Goal: Information Seeking & Learning: Learn about a topic

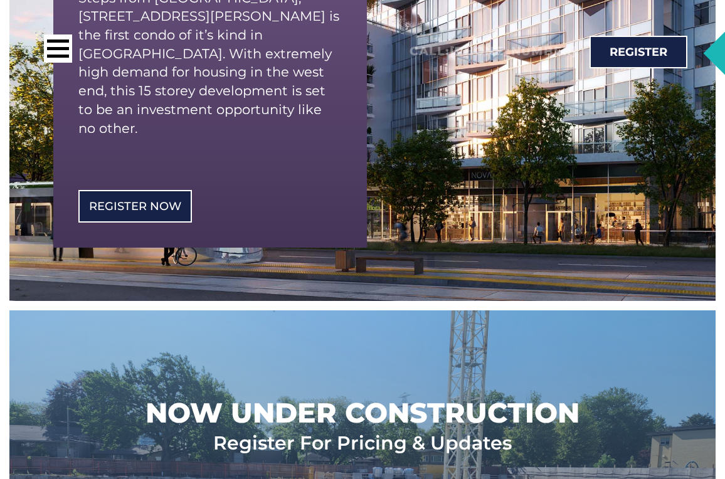
scroll to position [361, 0]
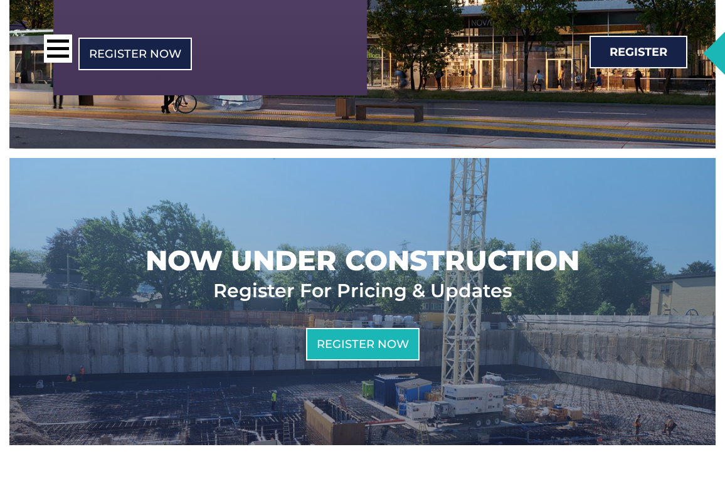
scroll to position [506, 0]
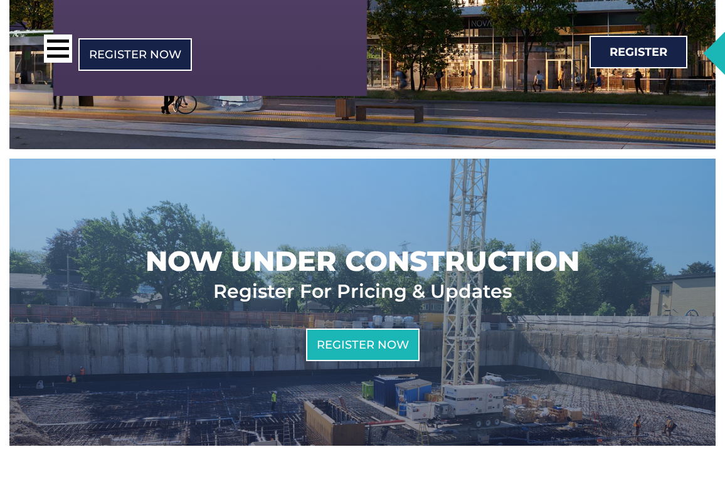
click at [408, 247] on h2 "Now Under Construction" at bounding box center [363, 261] width 434 height 36
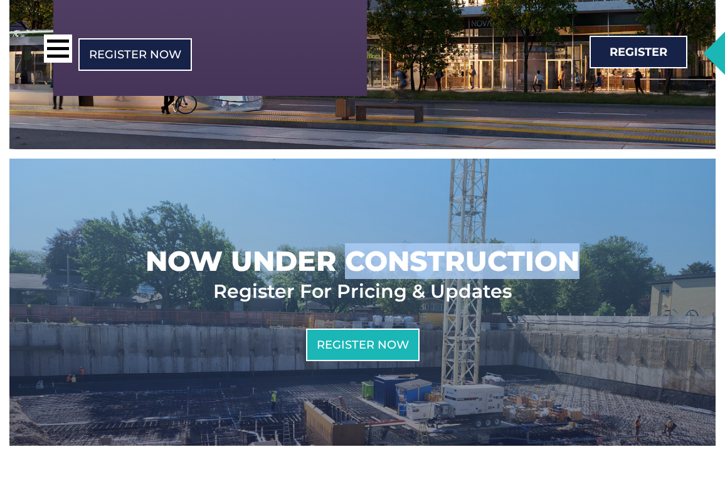
click at [408, 247] on h2 "Now Under Construction" at bounding box center [363, 261] width 434 height 36
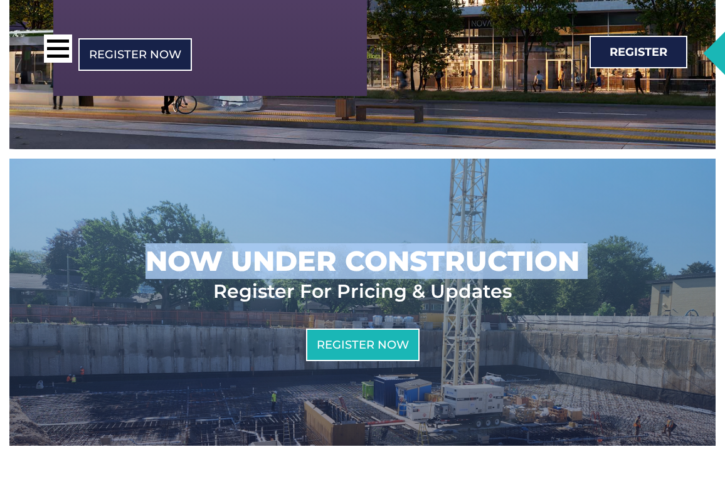
click at [408, 247] on h2 "Now Under Construction" at bounding box center [363, 261] width 434 height 36
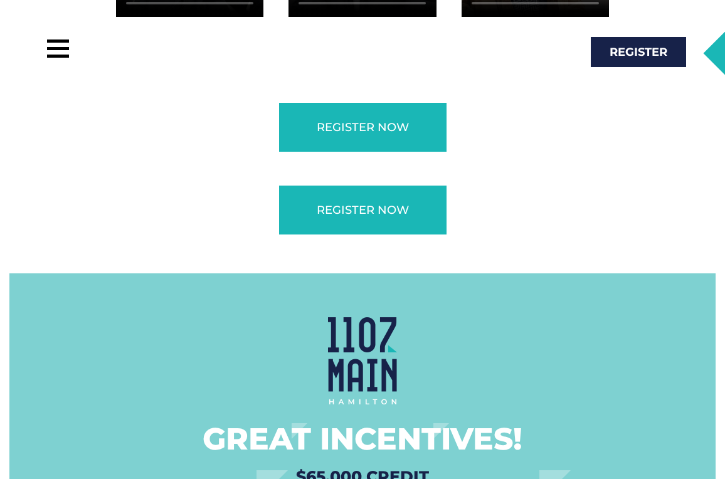
scroll to position [3144, 0]
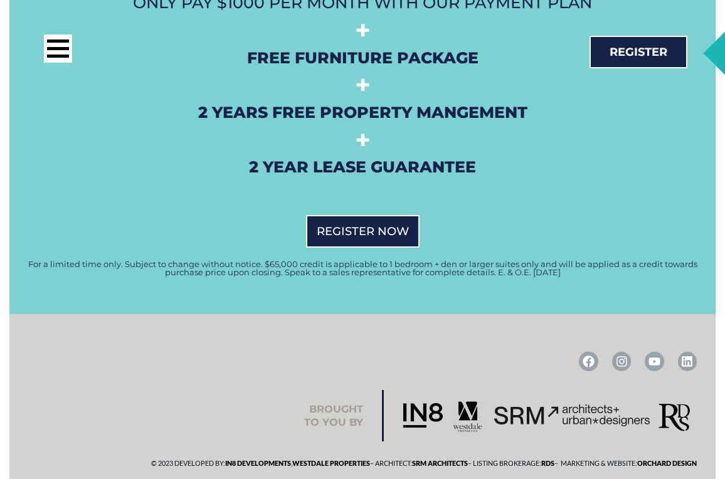
click at [42, 63] on div at bounding box center [183, 51] width 328 height 34
click at [53, 61] on div at bounding box center [58, 48] width 28 height 28
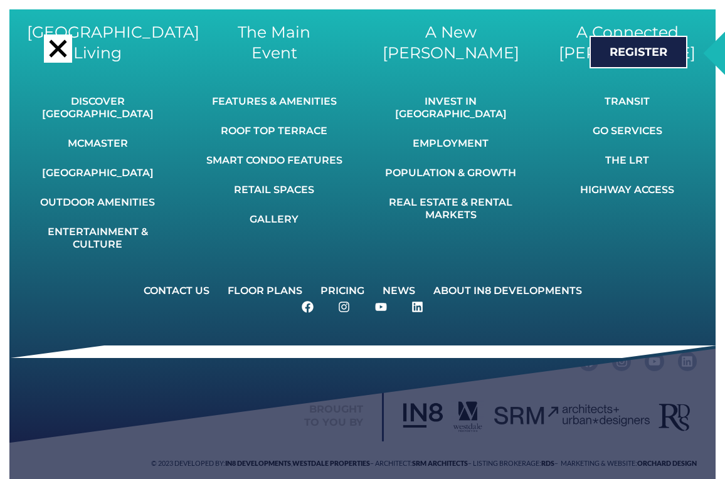
click at [56, 61] on div at bounding box center [58, 48] width 28 height 28
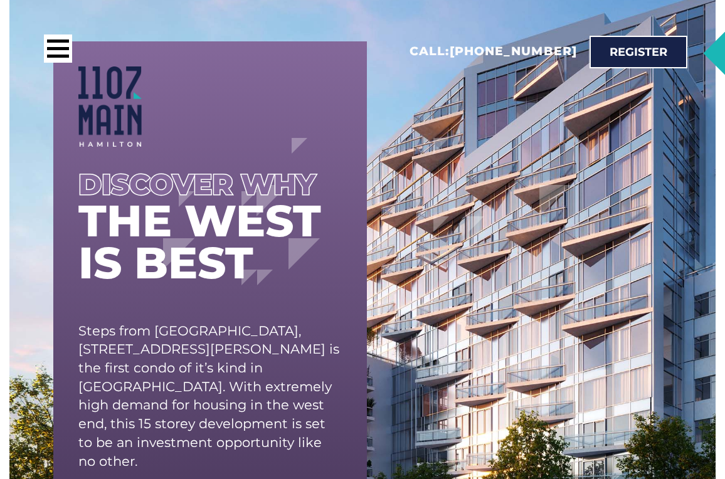
scroll to position [0, 0]
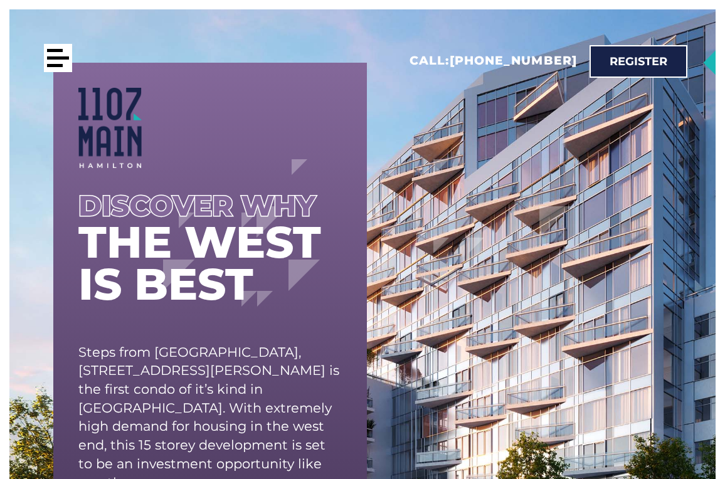
click at [49, 53] on div at bounding box center [58, 58] width 28 height 28
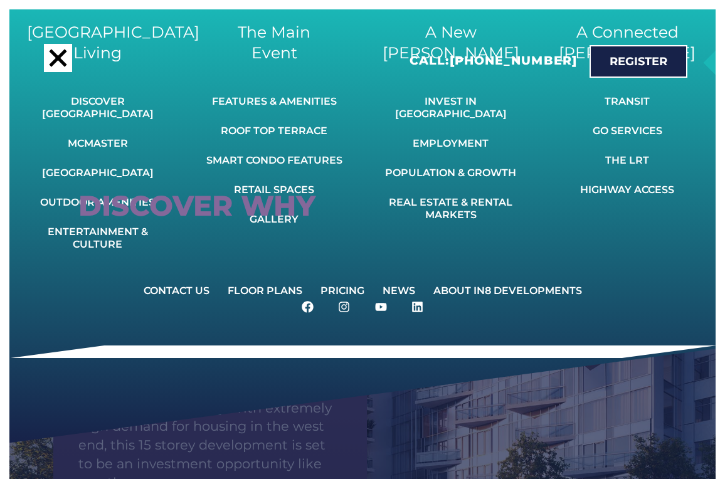
click at [50, 53] on div at bounding box center [58, 58] width 28 height 28
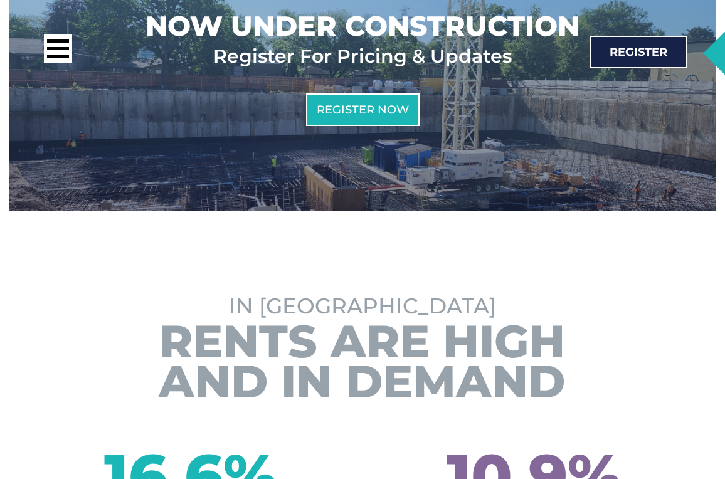
scroll to position [729, 0]
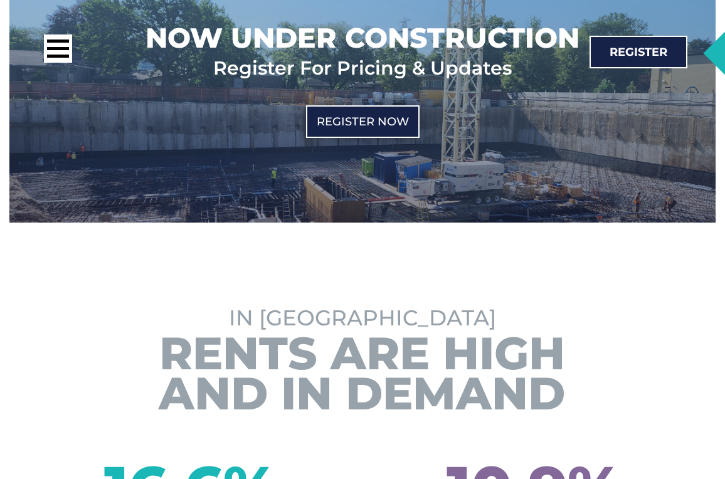
click at [391, 105] on link "Register Now" at bounding box center [363, 121] width 114 height 33
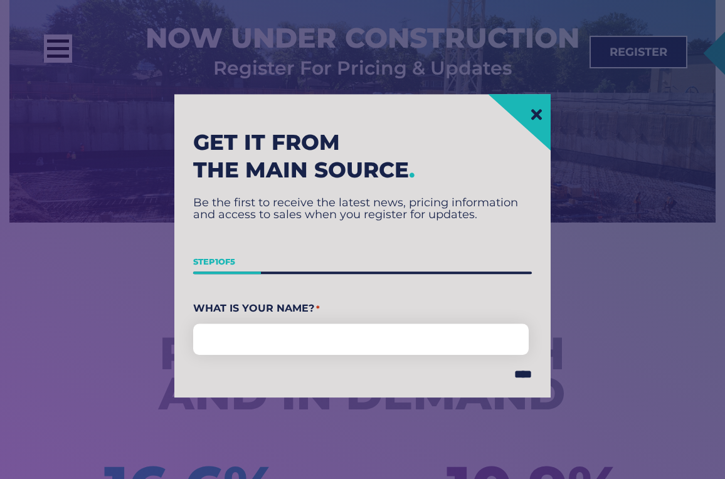
click at [529, 112] on link at bounding box center [537, 115] width 16 height 16
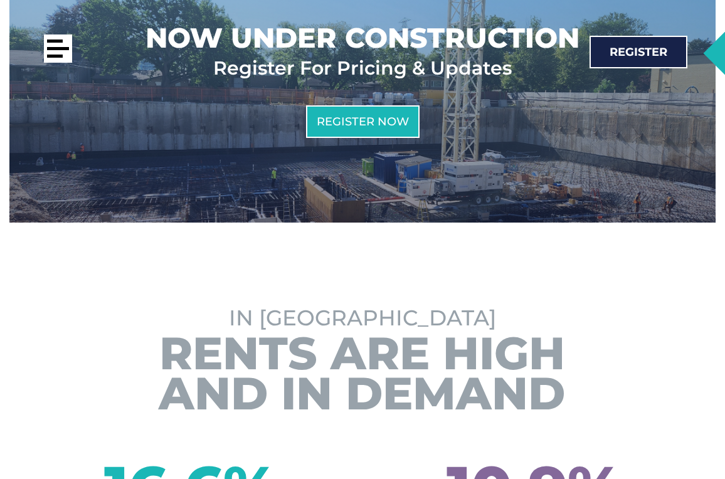
click at [54, 51] on div at bounding box center [58, 48] width 28 height 28
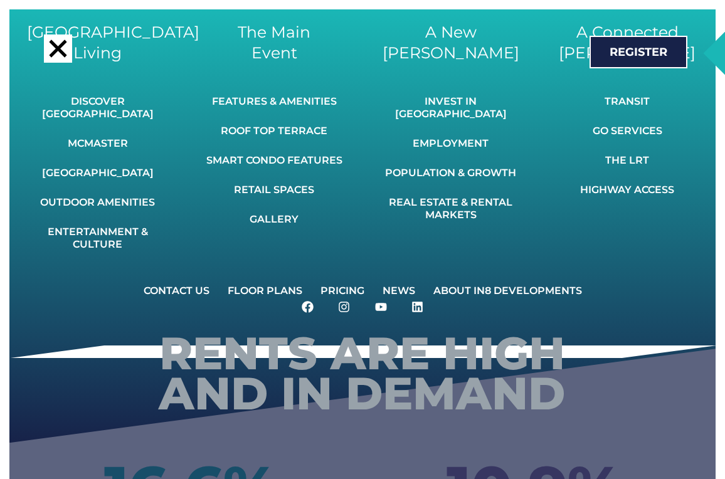
click at [55, 51] on div at bounding box center [58, 49] width 18 height 18
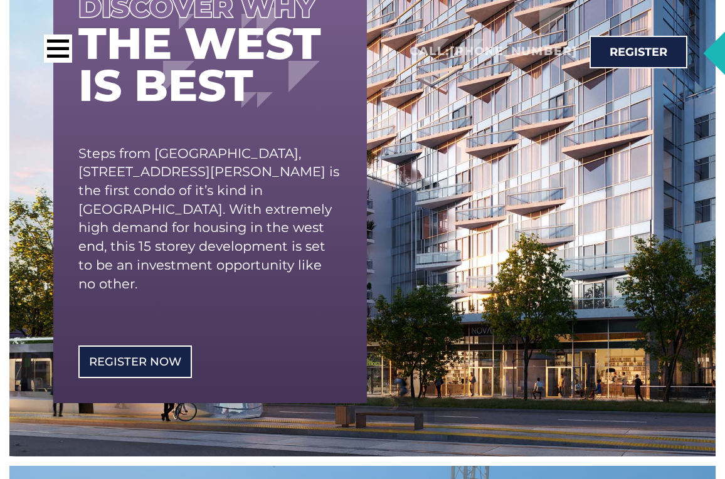
scroll to position [0, 0]
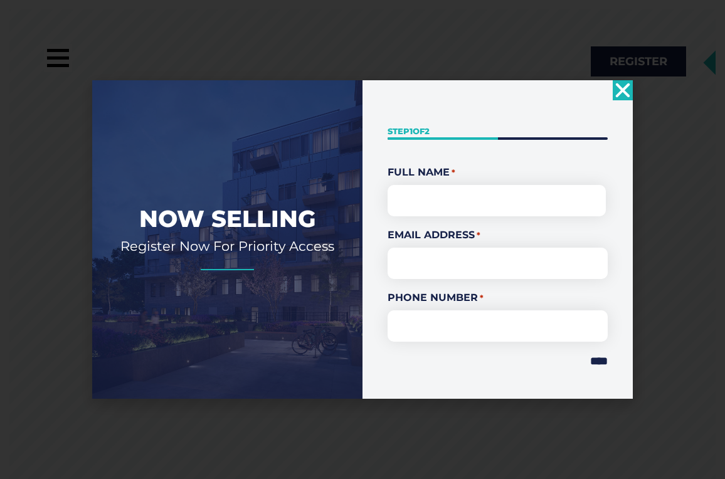
click at [627, 92] on use "Close" at bounding box center [623, 90] width 14 height 14
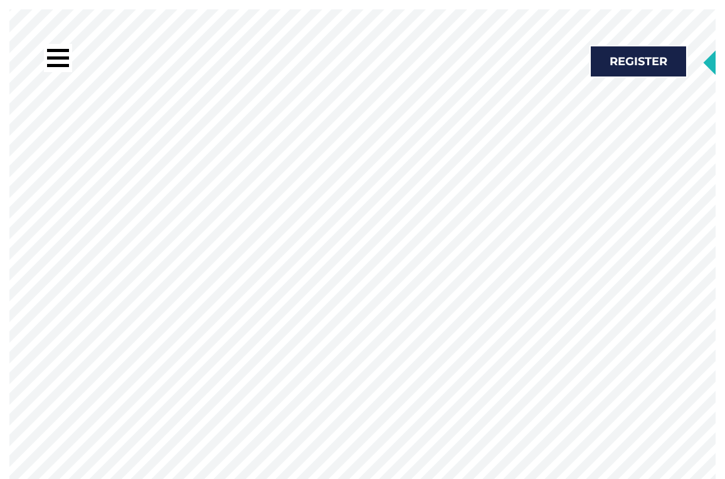
click at [554, 173] on rs-slide "See Hamilton In A New Light Studio, 1, 2, & 3 Bedroom Condos Now Selling" at bounding box center [362, 248] width 725 height 479
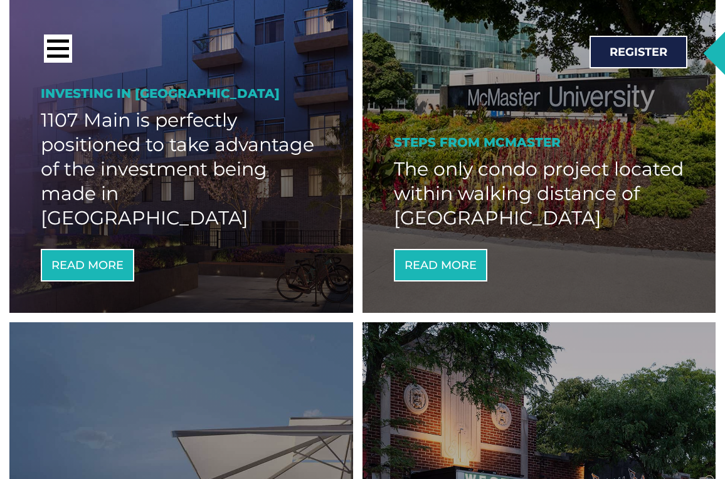
scroll to position [903, 0]
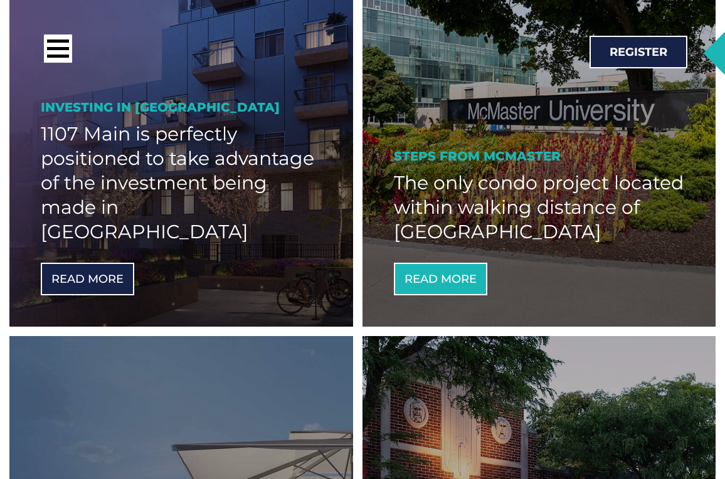
click at [103, 273] on span "Read More" at bounding box center [87, 278] width 72 height 11
click at [111, 263] on link "Read More" at bounding box center [87, 279] width 93 height 33
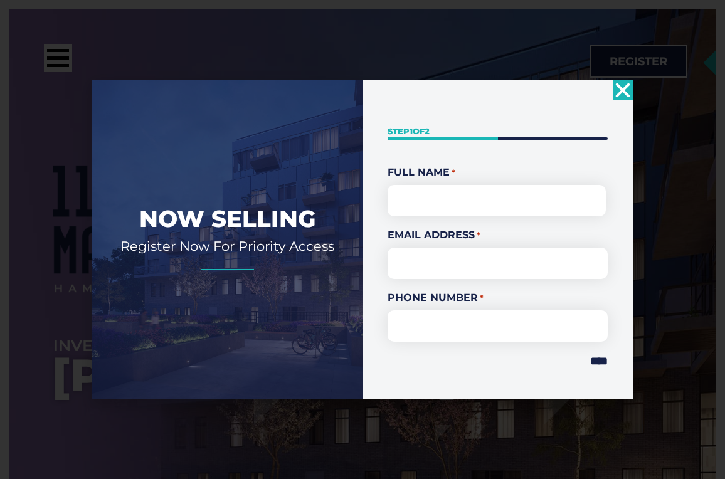
click at [626, 91] on icon "Close" at bounding box center [623, 90] width 20 height 20
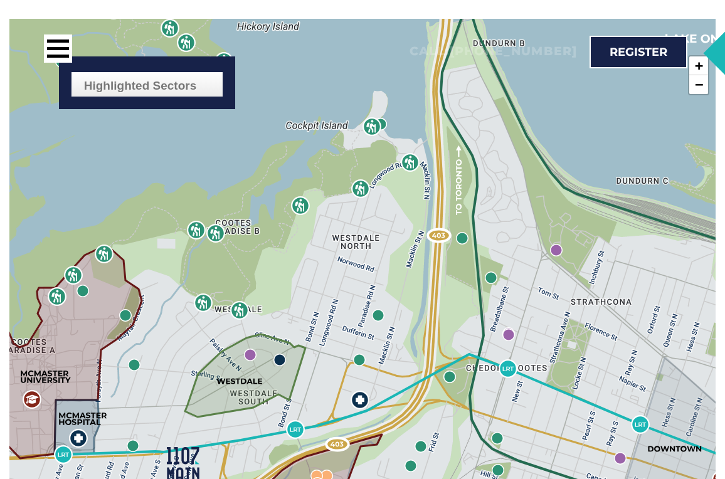
scroll to position [1550, 0]
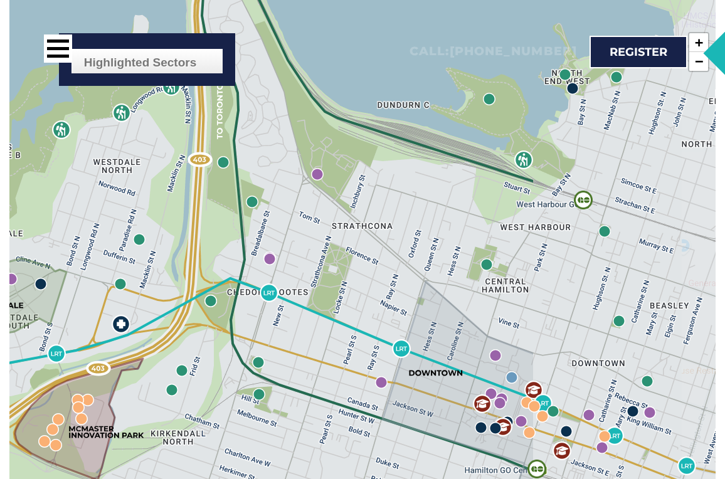
drag, startPoint x: 144, startPoint y: 275, endPoint x: -95, endPoint y: 222, distance: 244.7
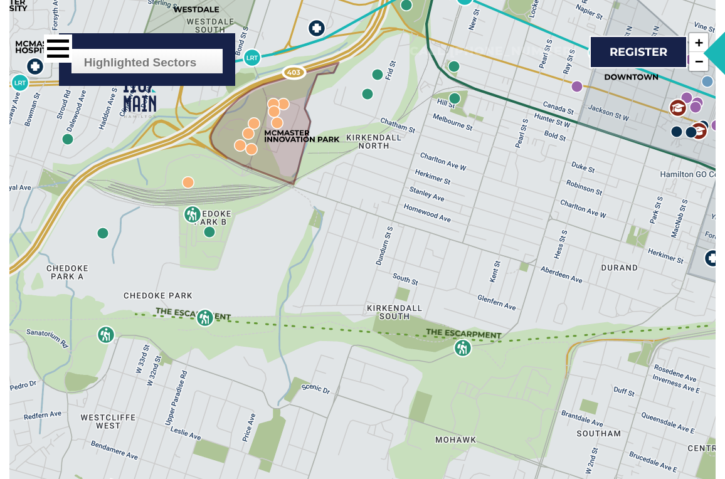
drag, startPoint x: 171, startPoint y: 294, endPoint x: 416, endPoint y: 0, distance: 382.5
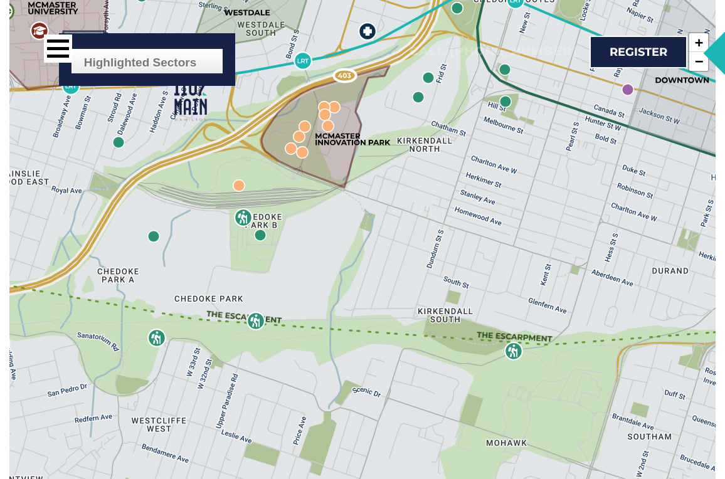
drag, startPoint x: 237, startPoint y: 250, endPoint x: 538, endPoint y: 329, distance: 310.8
click at [283, 328] on img at bounding box center [243, 317] width 79 height 50
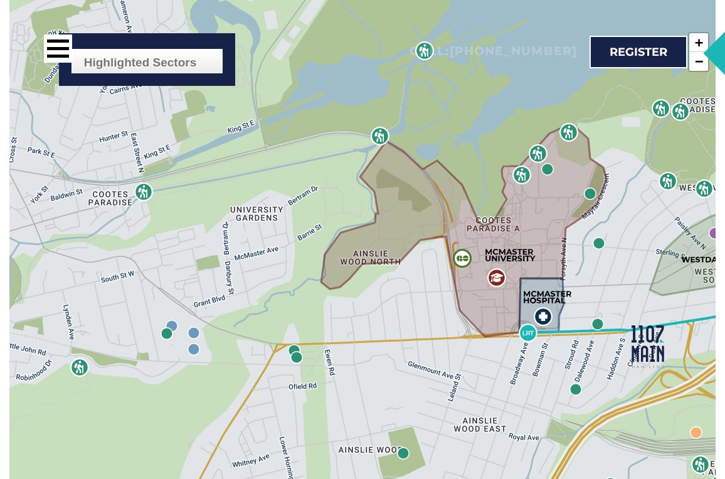
drag, startPoint x: 357, startPoint y: 265, endPoint x: 506, endPoint y: 455, distance: 241.3
click at [506, 453] on div "Highlighted Sectors Civic & Education Restaurants & Shopping Businesses Parks &…" at bounding box center [362, 372] width 706 height 753
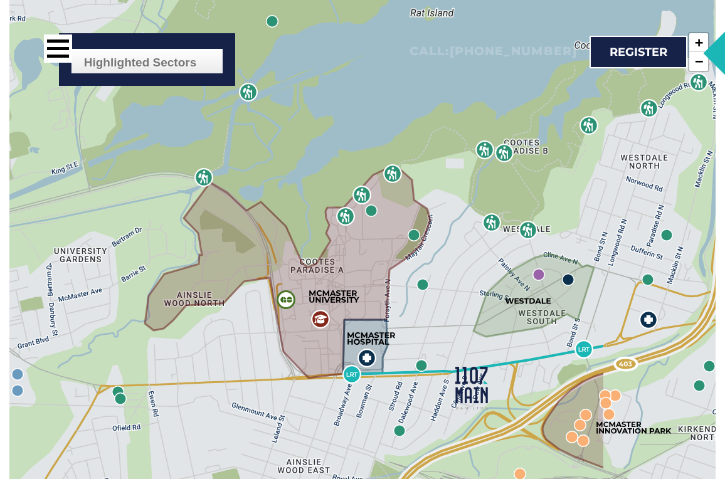
drag, startPoint x: 438, startPoint y: 280, endPoint x: 258, endPoint y: 300, distance: 180.5
click at [258, 300] on div "Highlighted Sectors Civic & Education Restaurants & Shopping Businesses Parks &…" at bounding box center [362, 372] width 706 height 753
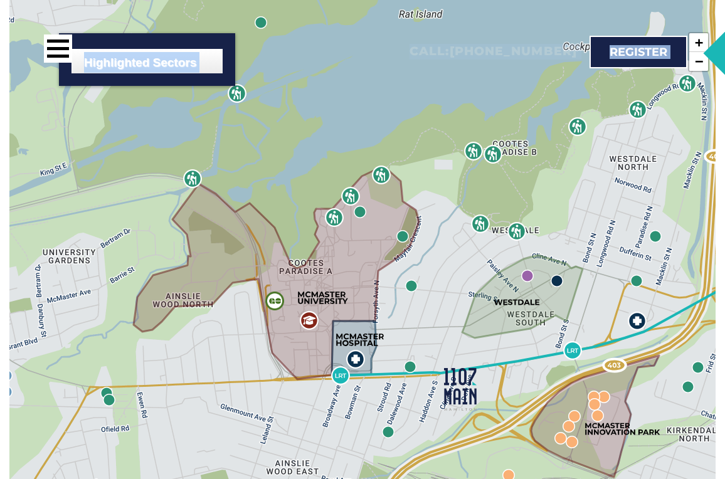
drag, startPoint x: 189, startPoint y: 29, endPoint x: 189, endPoint y: 112, distance: 82.8
click at [206, 154] on div "Arts & Entertainment" at bounding box center [147, 164] width 151 height 20
click at [168, 157] on label "Arts & Entertainment" at bounding box center [144, 163] width 118 height 13
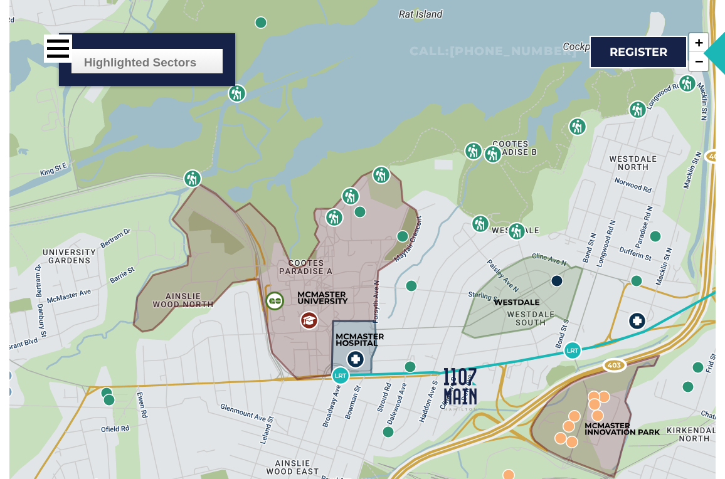
click at [168, 157] on label "Arts & Entertainment" at bounding box center [144, 163] width 118 height 13
click at [158, 134] on div "Parks & Recreation" at bounding box center [147, 144] width 151 height 20
click at [158, 137] on label "Parks & Recreation" at bounding box center [139, 143] width 108 height 13
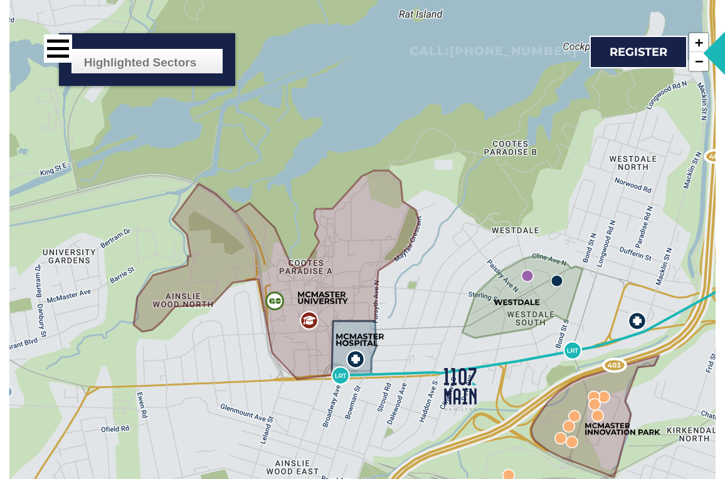
click at [158, 137] on label "Parks & Recreation" at bounding box center [139, 143] width 108 height 13
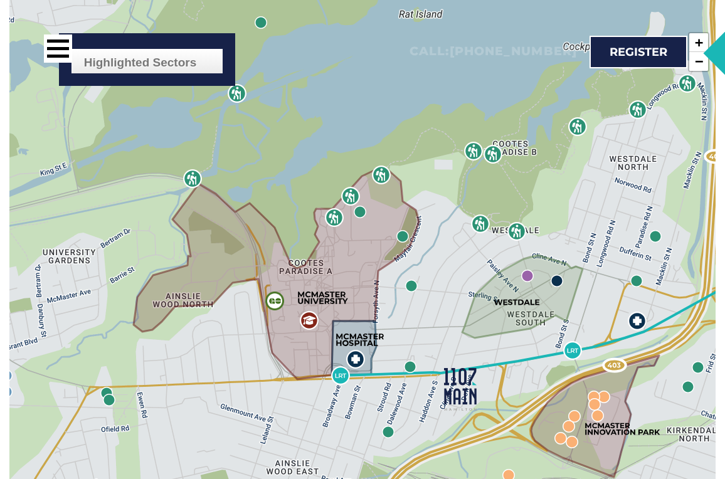
click at [128, 73] on div at bounding box center [183, 51] width 341 height 47
click at [130, 60] on div at bounding box center [195, 51] width 303 height 34
click at [105, 58] on div at bounding box center [195, 51] width 303 height 34
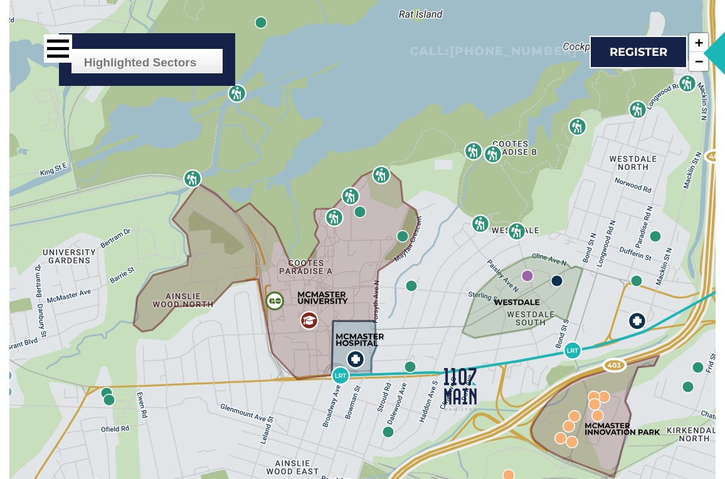
click at [105, 38] on div at bounding box center [195, 51] width 303 height 34
click at [120, 157] on label "Arts & Entertainment" at bounding box center [144, 163] width 118 height 13
click at [68, 75] on div at bounding box center [183, 51] width 341 height 47
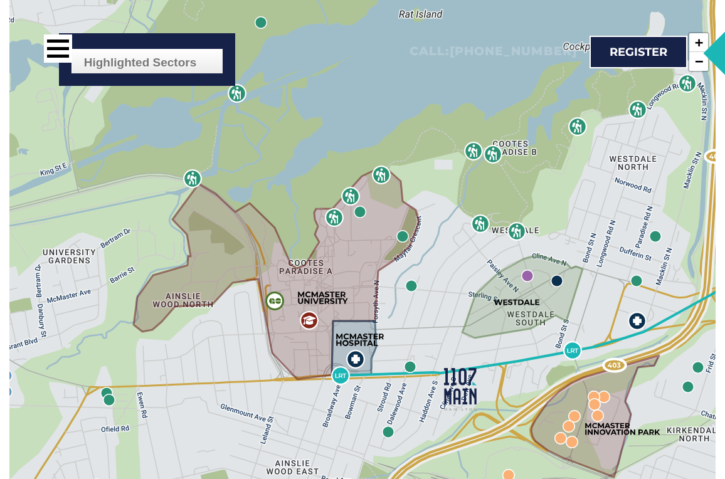
click at [68, 75] on div "Call: 416-800-3129 Register" at bounding box center [353, 52] width 681 height 78
click at [68, 76] on div "Call: 416-800-3129 Register" at bounding box center [353, 52] width 681 height 78
click at [103, 78] on div "Call: 416-800-3129 Register" at bounding box center [353, 52] width 681 height 78
click at [593, 391] on img at bounding box center [594, 397] width 13 height 13
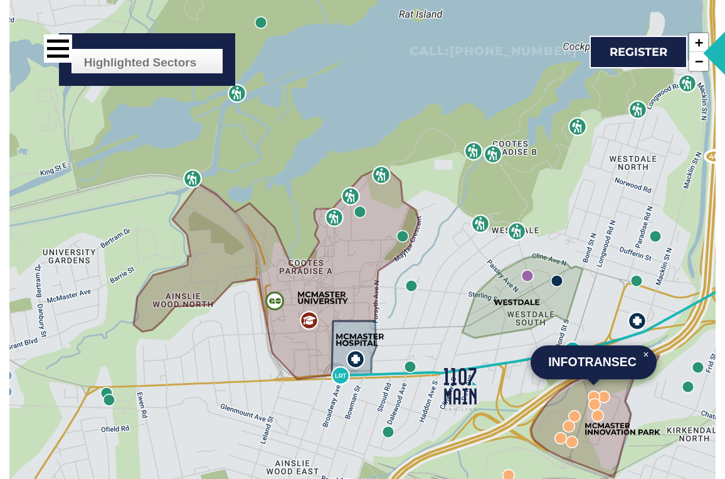
click at [591, 407] on img at bounding box center [622, 429] width 75 height 44
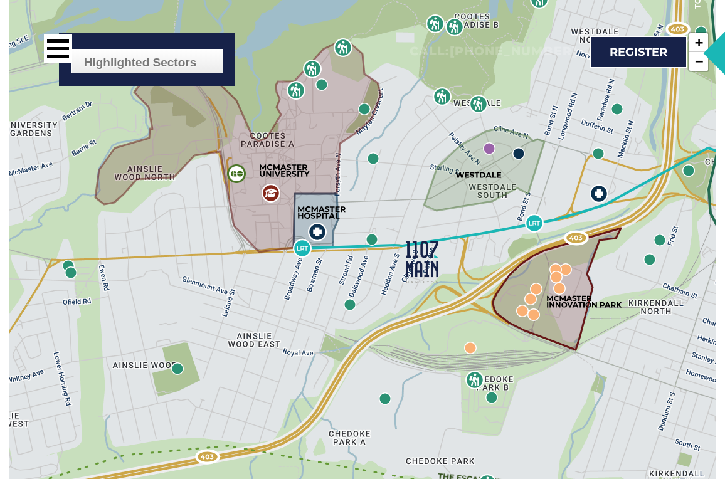
drag, startPoint x: 547, startPoint y: 371, endPoint x: 510, endPoint y: 244, distance: 132.6
click at [509, 244] on icon at bounding box center [557, 289] width 128 height 122
click at [388, 393] on img at bounding box center [385, 399] width 13 height 13
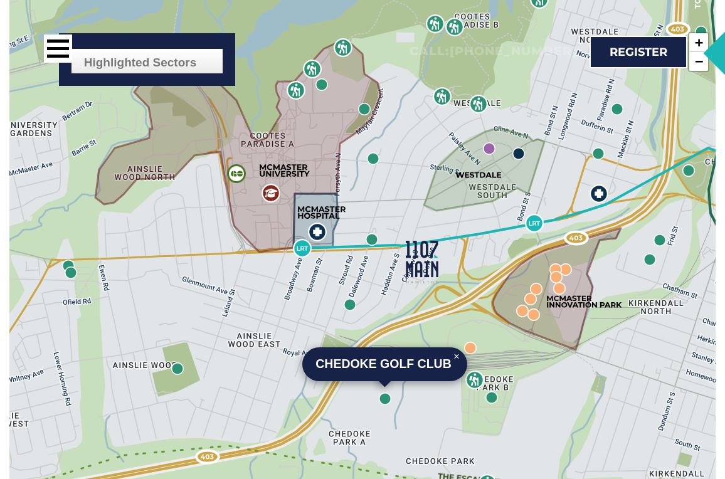
click at [351, 252] on div "Chedoke Golf Club × Highlighted Sectors Civic & Education Restaurants & Shoppin…" at bounding box center [362, 372] width 706 height 753
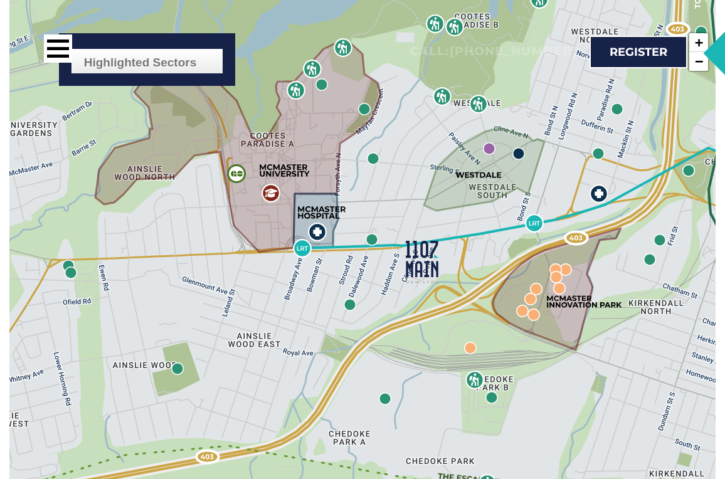
click at [370, 190] on div "Highlighted Sectors Civic & Education Restaurants & Shopping Businesses Parks &…" at bounding box center [362, 372] width 706 height 753
click at [373, 233] on img at bounding box center [372, 239] width 13 height 13
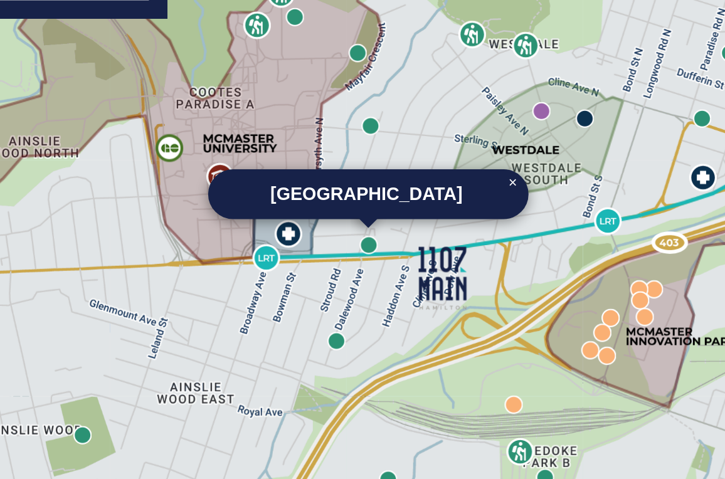
click at [374, 205] on div "Dalewood Recreation Centre × Highlighted Sectors Civic & Education Restaurants …" at bounding box center [362, 372] width 706 height 753
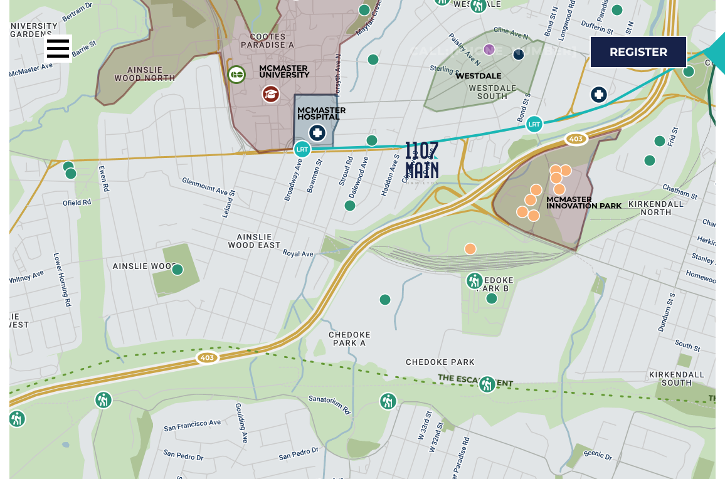
scroll to position [1668, 0]
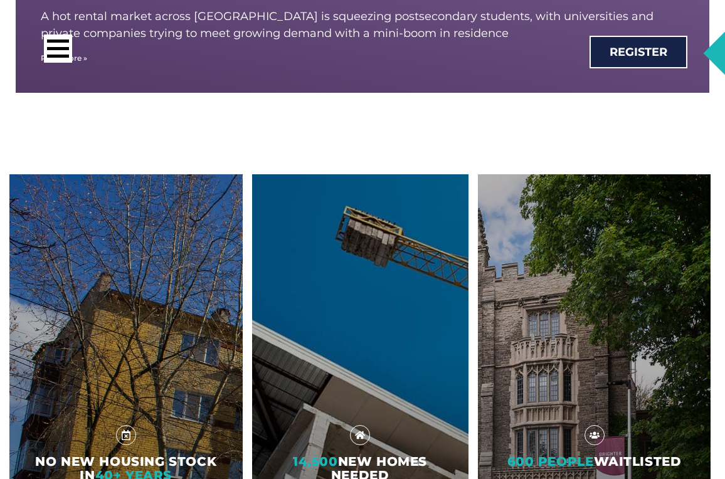
scroll to position [9921, 0]
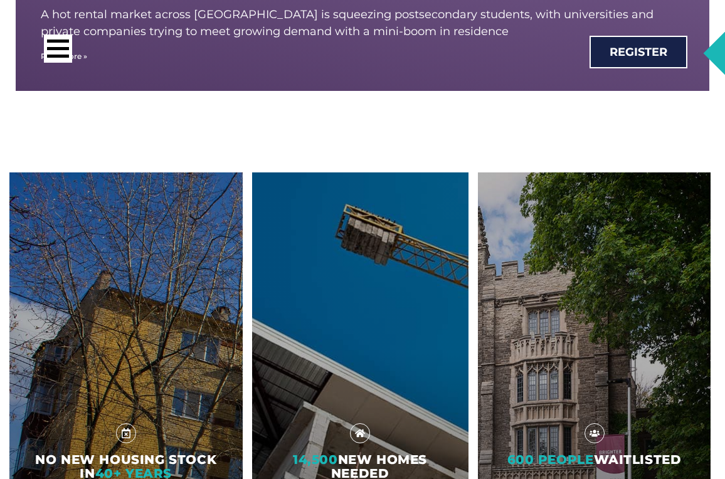
click at [384, 452] on span "14,500 New Homes Needed" at bounding box center [360, 466] width 134 height 29
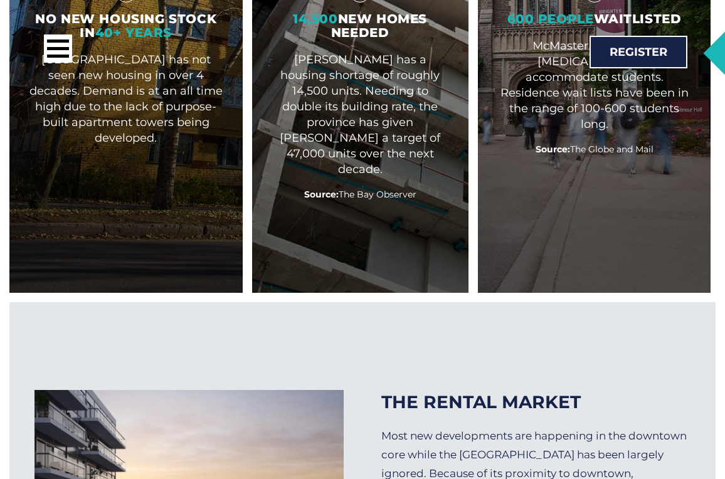
scroll to position [10419, 0]
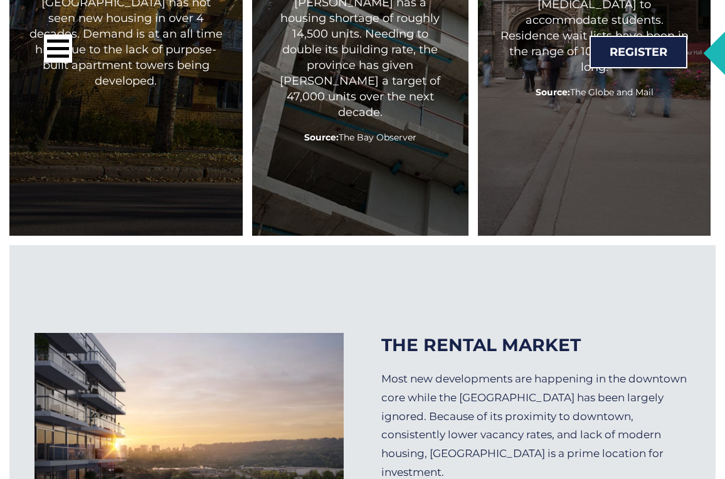
drag, startPoint x: 71, startPoint y: 338, endPoint x: 245, endPoint y: 332, distance: 173.8
copy h2 "1107 Main will be the first condo"
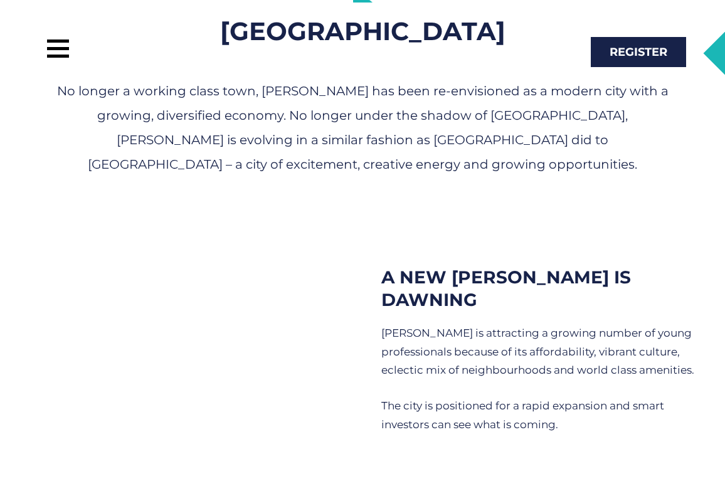
scroll to position [0, 0]
